Goal: Find specific page/section: Find specific page/section

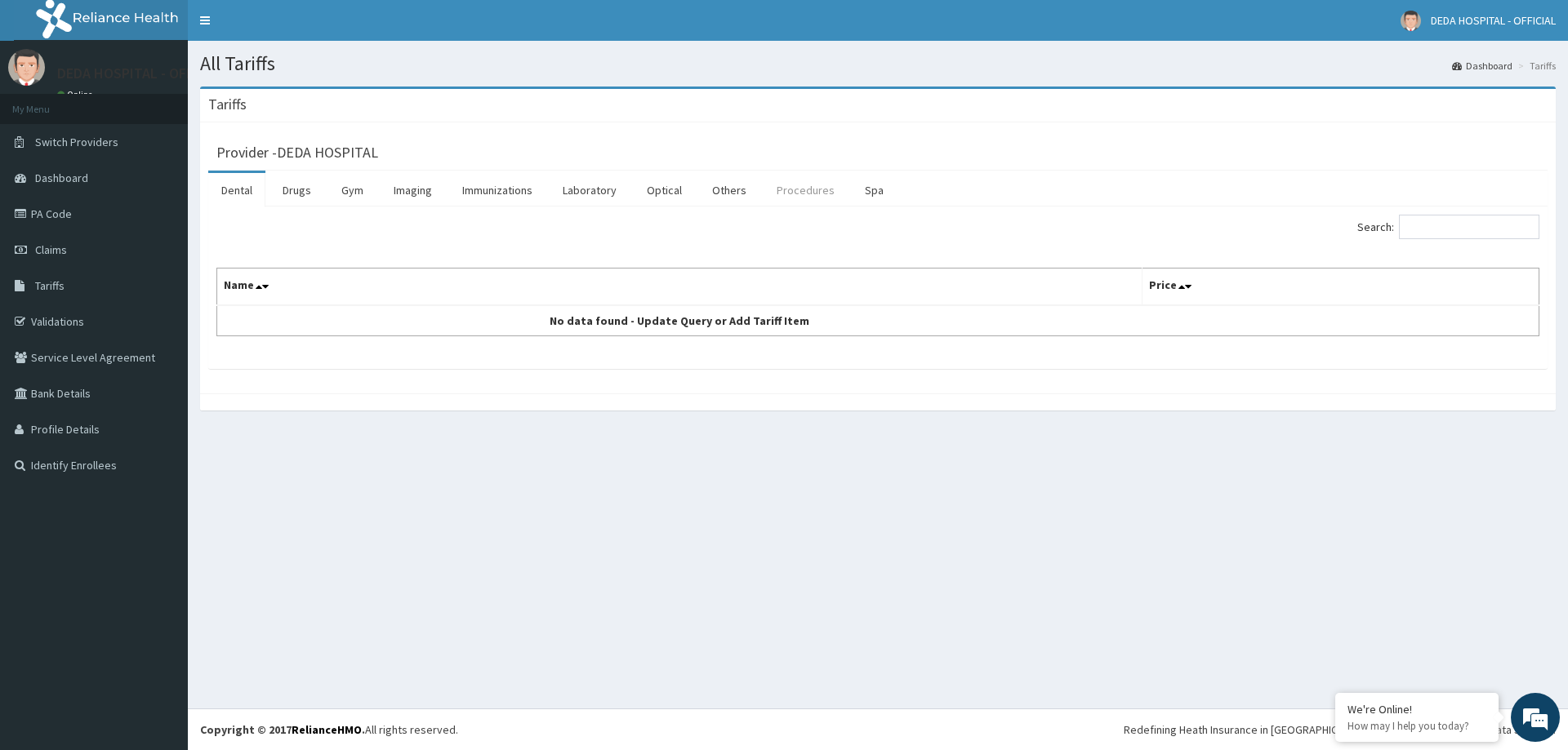
click at [783, 189] on link "Procedures" at bounding box center [805, 190] width 84 height 34
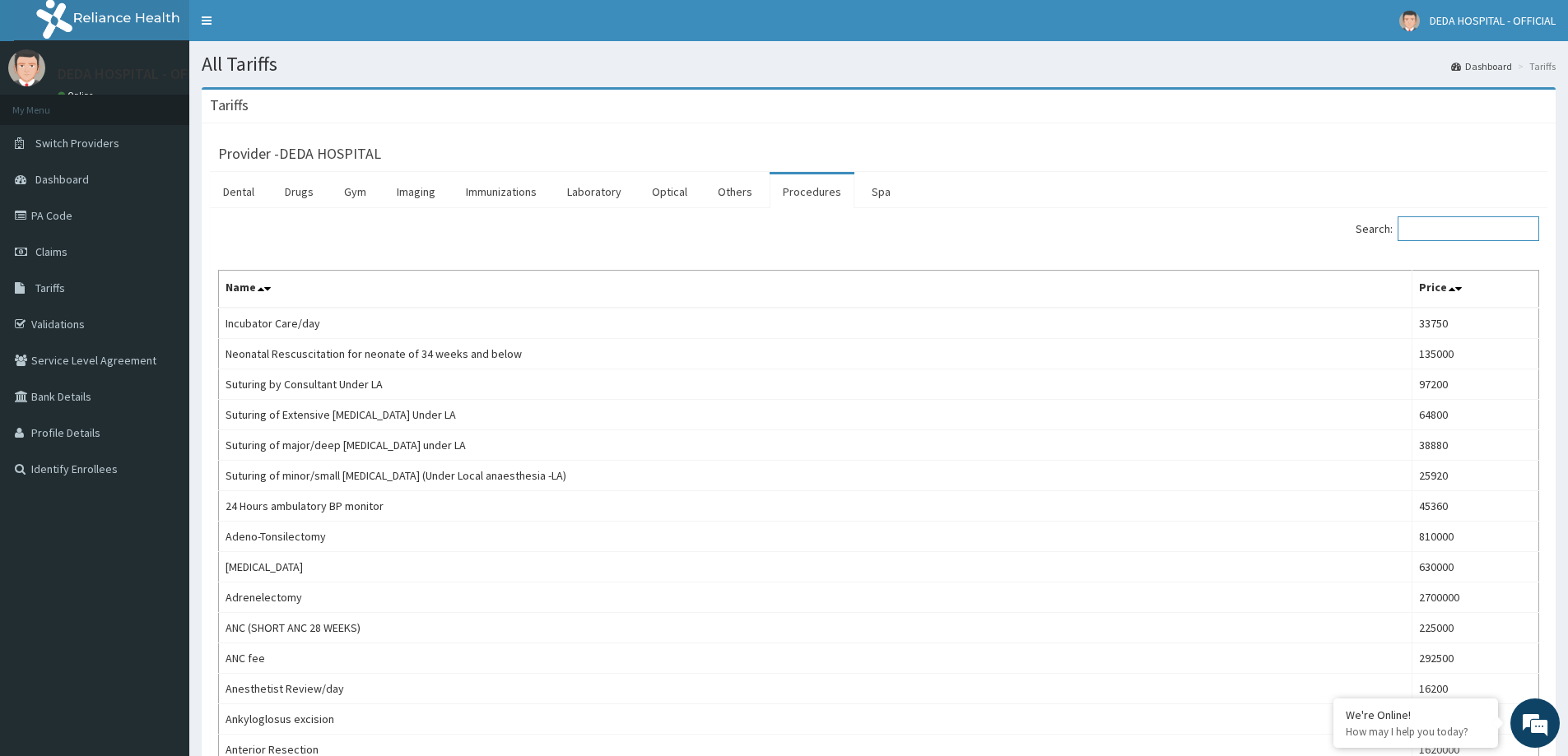
click at [1471, 232] on input "Search:" at bounding box center [1468, 229] width 142 height 25
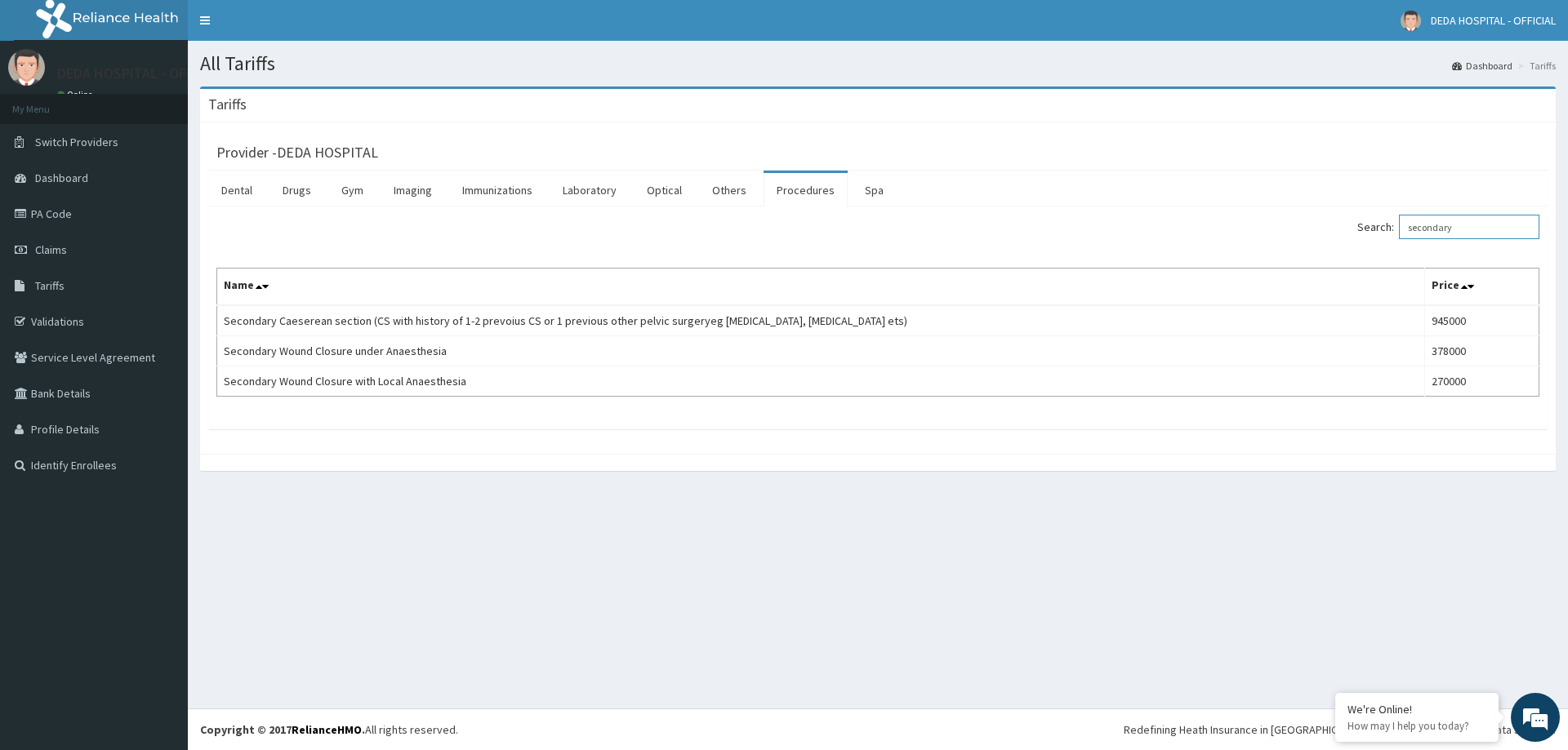
type input "secondary"
click at [1450, 226] on input "secondary" at bounding box center [1469, 227] width 140 height 25
